Goal: Transaction & Acquisition: Purchase product/service

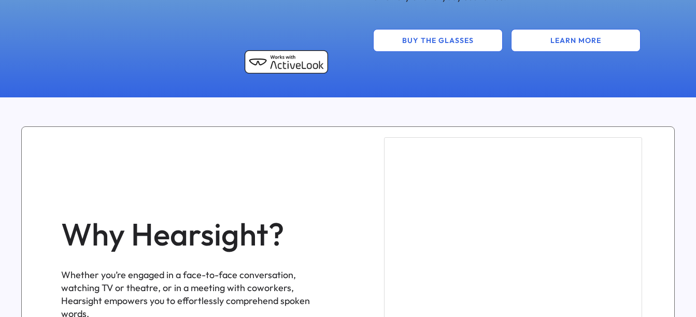
scroll to position [622, 0]
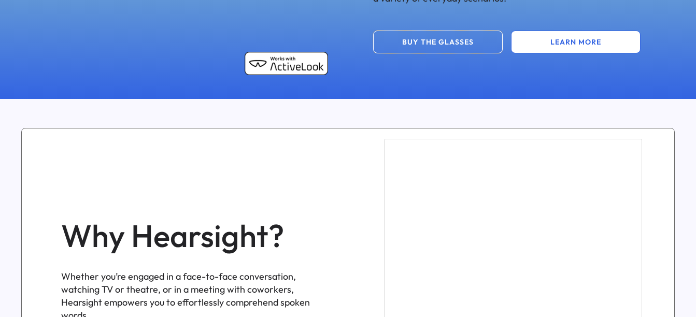
click at [466, 48] on button "BUY THE GLASSES" at bounding box center [438, 42] width 130 height 23
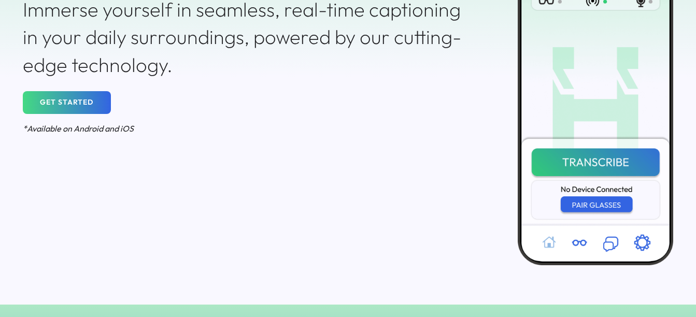
scroll to position [186, 0]
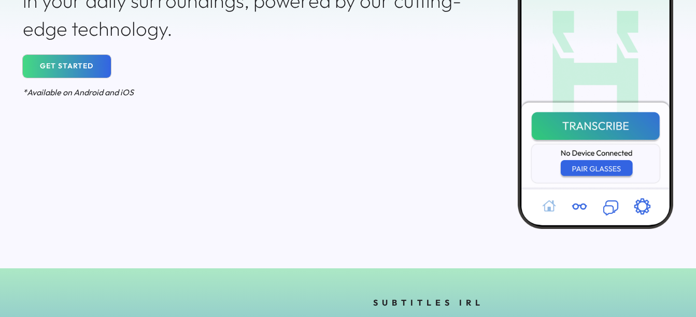
click at [72, 72] on button "GET STARTED" at bounding box center [67, 66] width 88 height 23
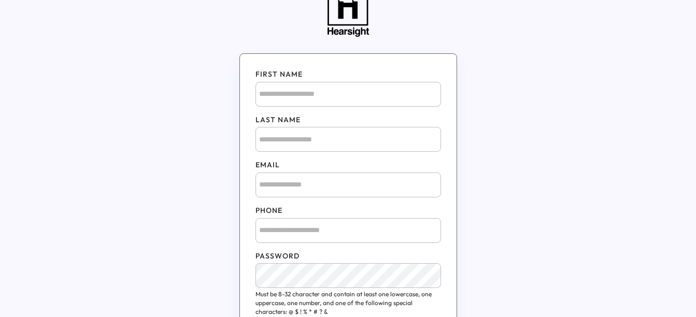
scroll to position [43, 0]
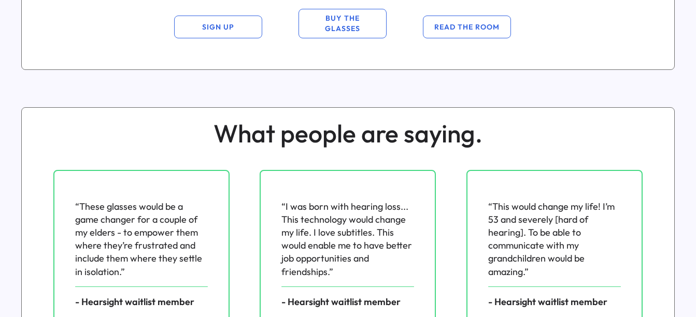
scroll to position [1534, 0]
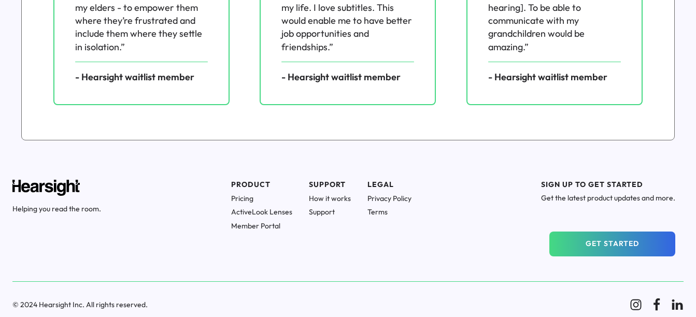
click at [243, 200] on h1 "Pricing" at bounding box center [261, 198] width 61 height 9
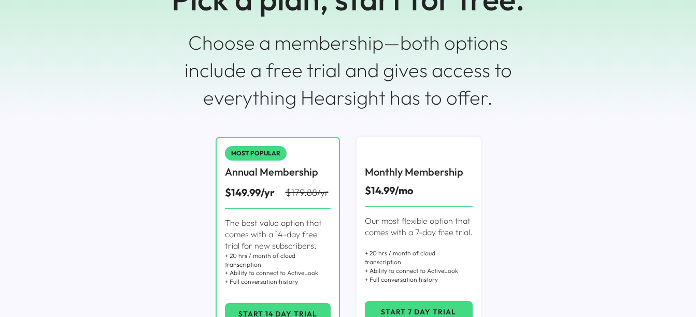
scroll to position [95, 0]
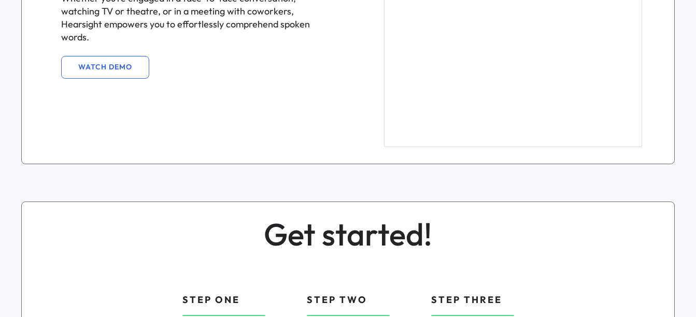
scroll to position [549, 0]
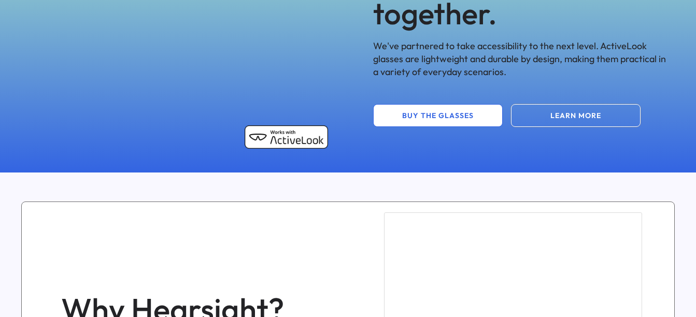
click at [533, 117] on button "LEARN MORE" at bounding box center [576, 115] width 130 height 23
